Goal: Task Accomplishment & Management: Manage account settings

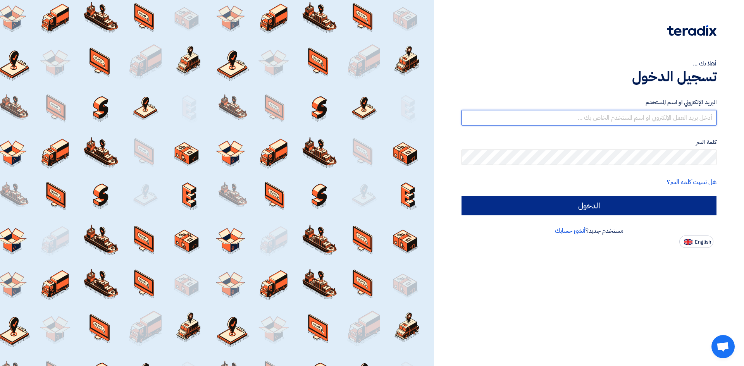
type input "[EMAIL_ADDRESS][DOMAIN_NAME]"
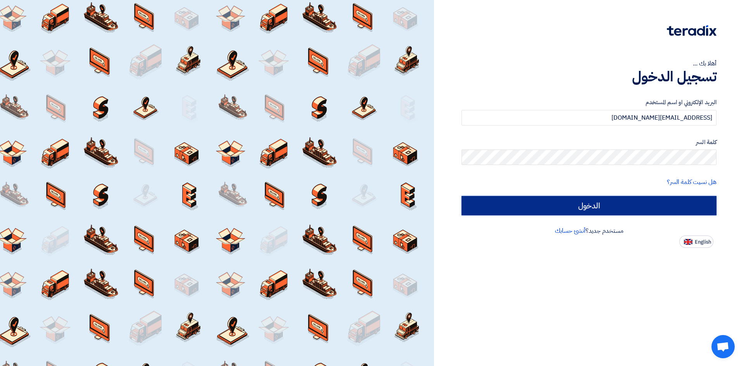
click at [536, 210] on input "الدخول" at bounding box center [588, 205] width 255 height 19
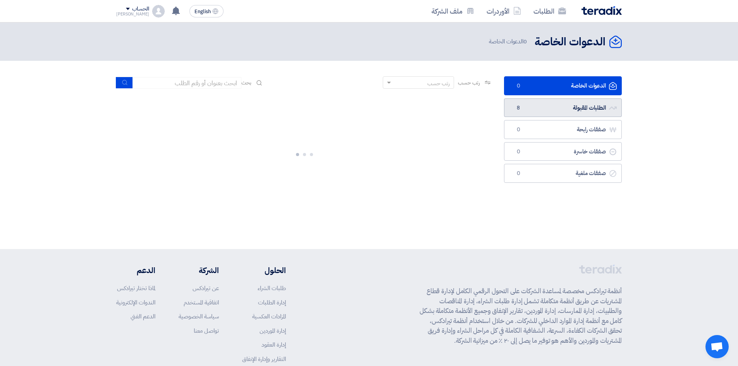
click at [523, 108] on link "الطلبات المقبولة الطلبات المقبولة 8" at bounding box center [563, 107] width 118 height 19
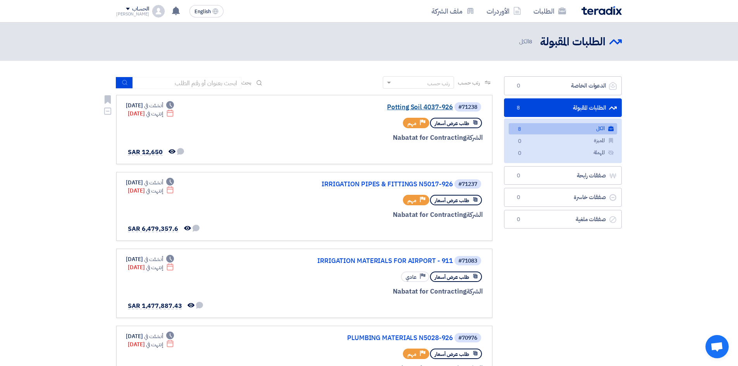
click at [437, 106] on link "Potting Soil 4037-926" at bounding box center [375, 107] width 155 height 7
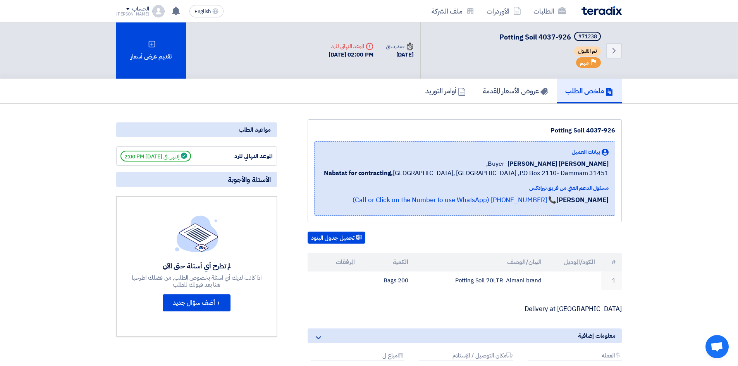
click at [588, 64] on span "مهم" at bounding box center [584, 62] width 9 height 7
click at [524, 90] on h5 "عروض الأسعار المقدمة" at bounding box center [515, 90] width 65 height 9
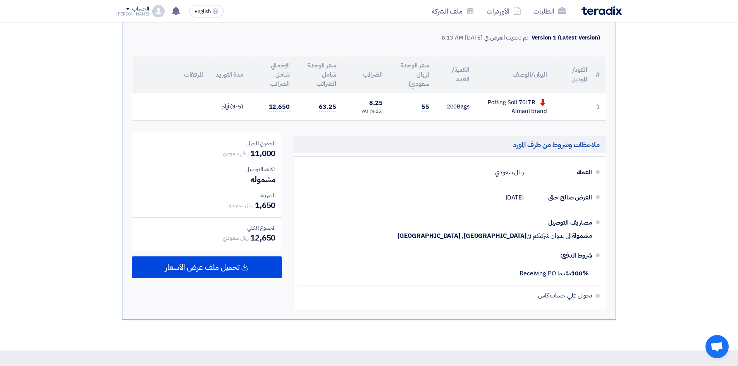
scroll to position [194, 0]
